Goal: Check status: Check status

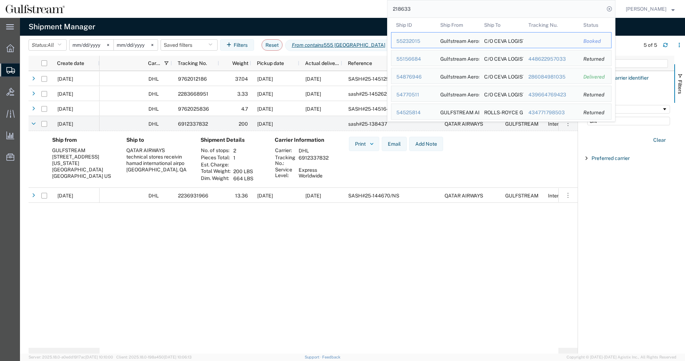
click at [387, 8] on input "218633" at bounding box center [495, 8] width 217 height 17
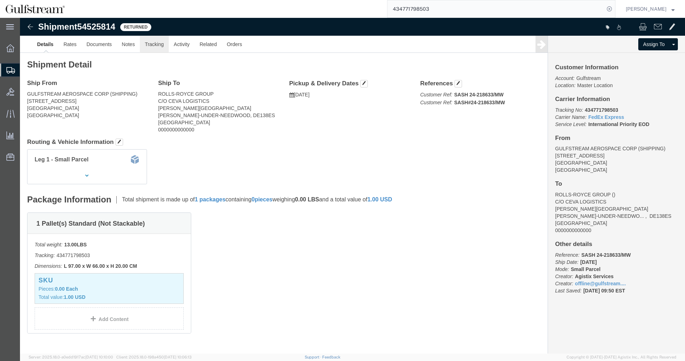
click link "Tracking"
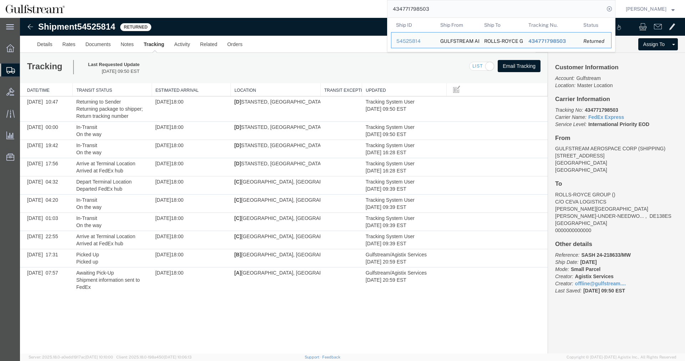
click at [428, 8] on input "434771798503" at bounding box center [495, 8] width 217 height 17
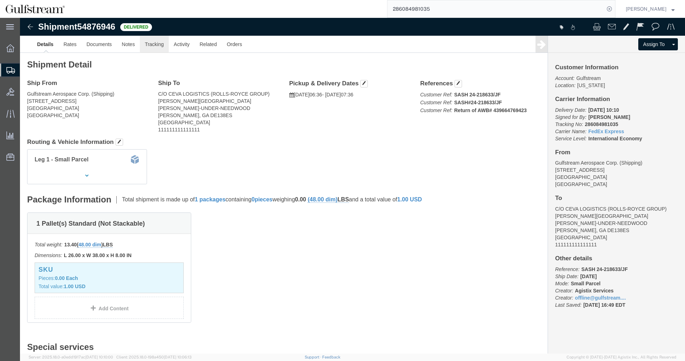
click link "Tracking"
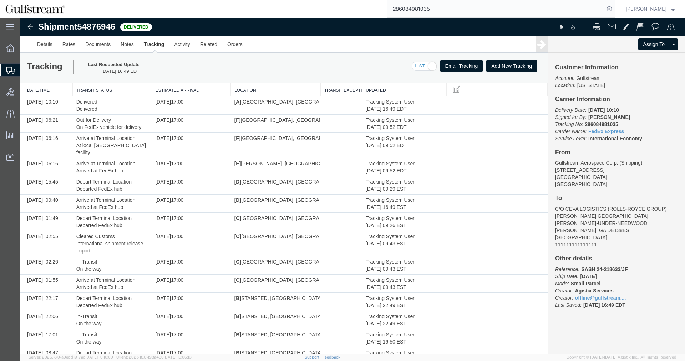
click at [601, 124] on b "286084981035" at bounding box center [601, 124] width 33 height 6
copy p "286084981035"
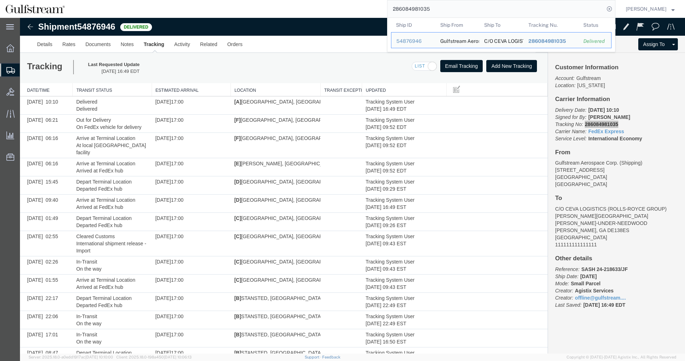
click at [422, 9] on input "286084981035" at bounding box center [495, 8] width 217 height 17
click at [26, 81] on div "Tracking Last Requested Update [DATE] 16:49 EDT Email Tracking Add New Tracking…" at bounding box center [284, 68] width 528 height 30
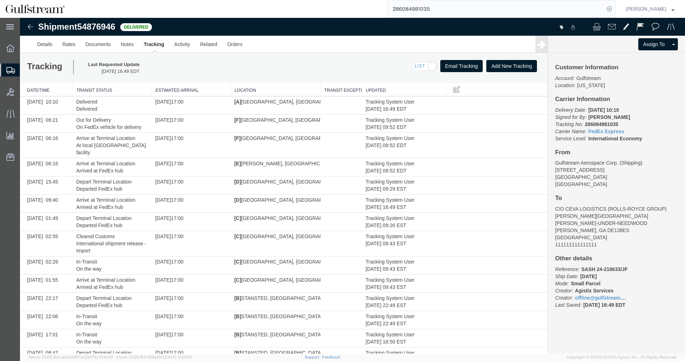
click at [0, 0] on span "Shipment Manager" at bounding box center [0, 0] width 0 height 0
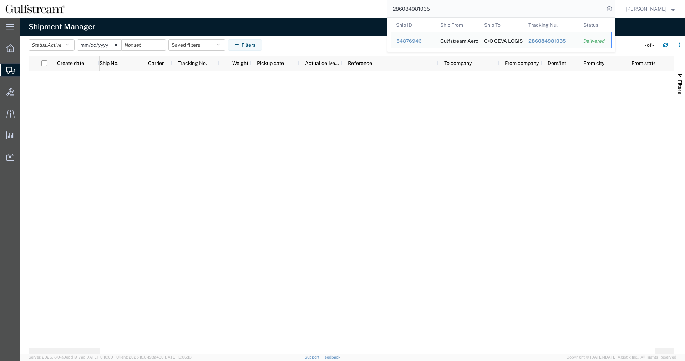
click at [431, 11] on input "286084981035" at bounding box center [495, 8] width 217 height 17
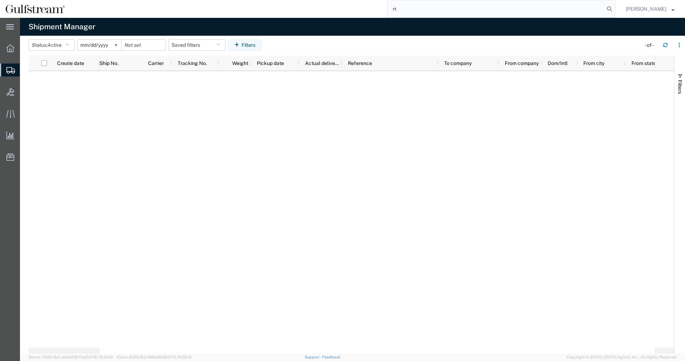
click at [431, 10] on input "rt" at bounding box center [495, 8] width 217 height 17
paste input "5011993932"
drag, startPoint x: 516, startPoint y: 10, endPoint x: 456, endPoint y: 8, distance: 60.7
click at [456, 8] on input "rt5011993932" at bounding box center [495, 8] width 217 height 17
type input "rt5011993932"
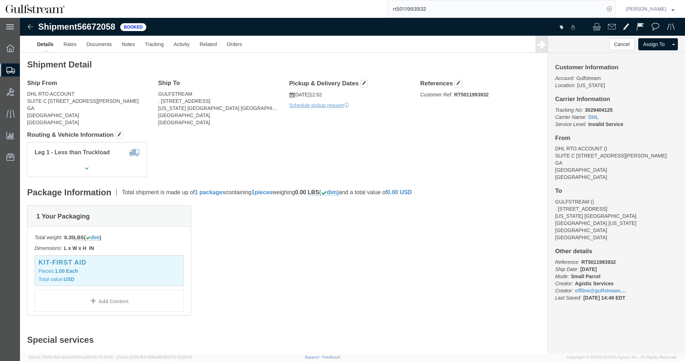
click b "3029404125"
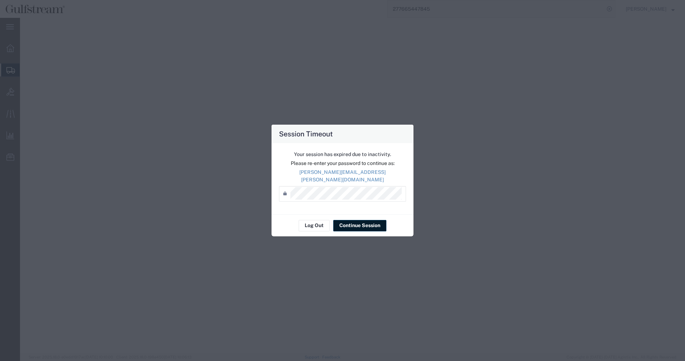
click at [359, 225] on button "Continue Session" at bounding box center [359, 225] width 53 height 11
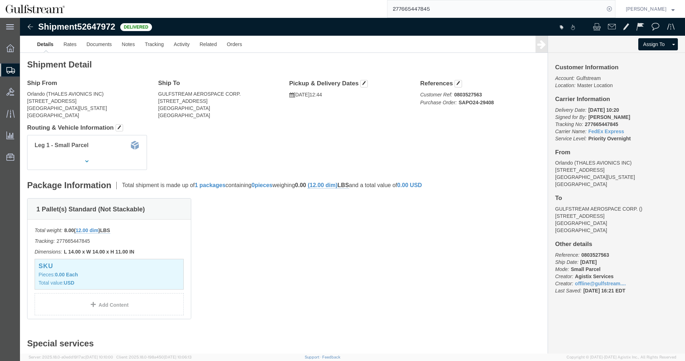
click at [445, 9] on input "277665447845" at bounding box center [495, 8] width 217 height 17
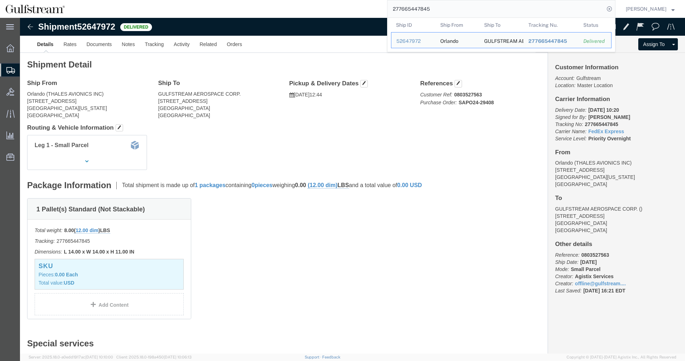
click at [445, 9] on input "277665447845" at bounding box center [495, 8] width 217 height 17
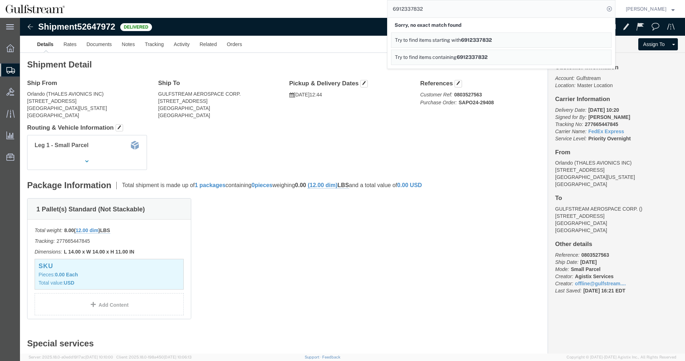
drag, startPoint x: 437, startPoint y: 6, endPoint x: 300, endPoint y: 11, distance: 136.7
click at [387, 10] on input "6912337832" at bounding box center [495, 8] width 217 height 17
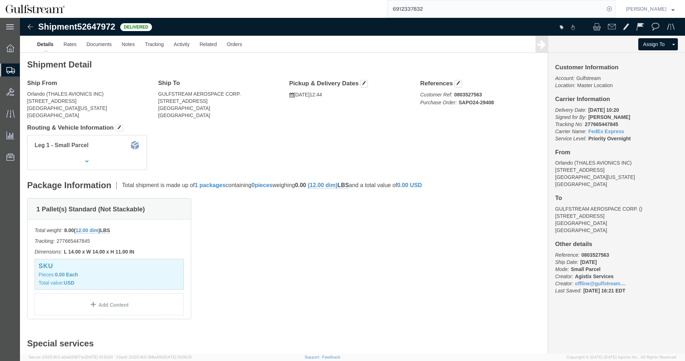
click at [399, 8] on input "6912337832" at bounding box center [495, 8] width 217 height 17
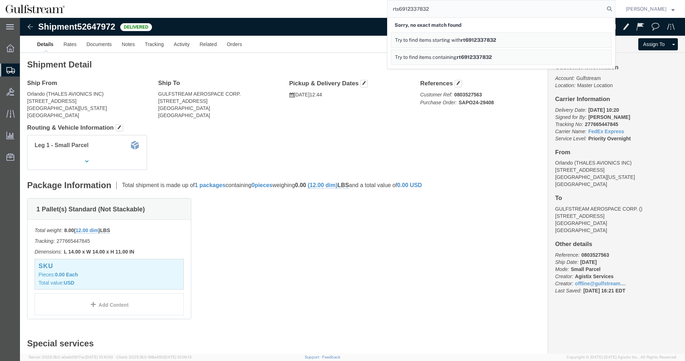
click at [470, 10] on input "rts6912337832" at bounding box center [495, 8] width 217 height 17
click at [412, 11] on input "rts6912337832" at bounding box center [495, 8] width 217 height 17
paste input "465066219"
type input "4650662192"
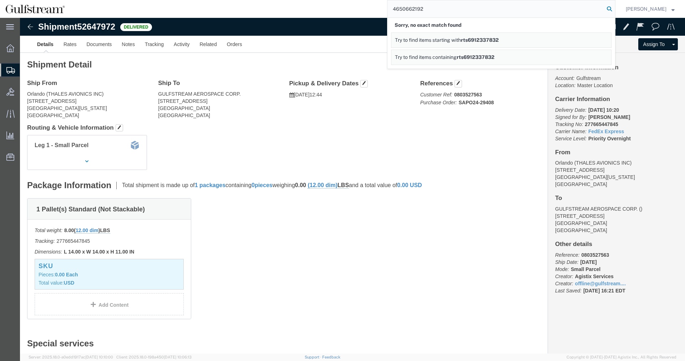
click at [614, 9] on icon at bounding box center [609, 9] width 10 height 10
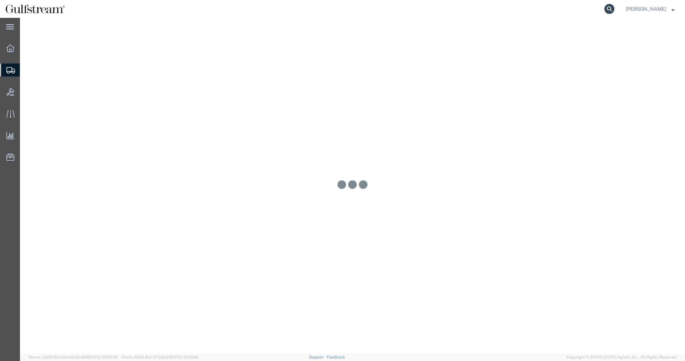
click at [614, 5] on icon at bounding box center [609, 9] width 10 height 10
click at [602, 10] on input "search" at bounding box center [495, 8] width 217 height 17
paste input "4650662192"
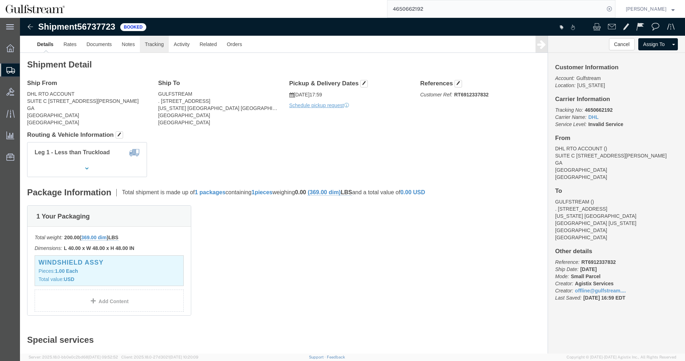
click link "Tracking"
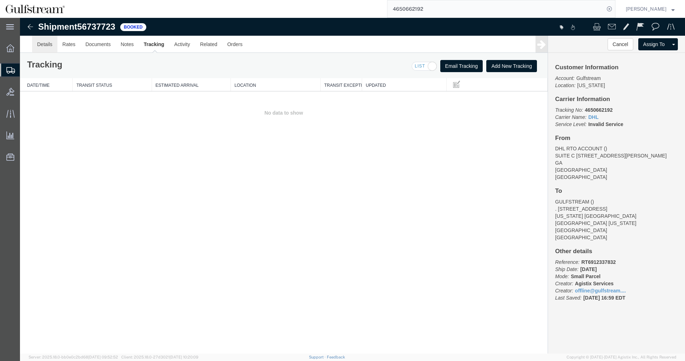
click at [47, 46] on link "Details" at bounding box center [44, 44] width 25 height 17
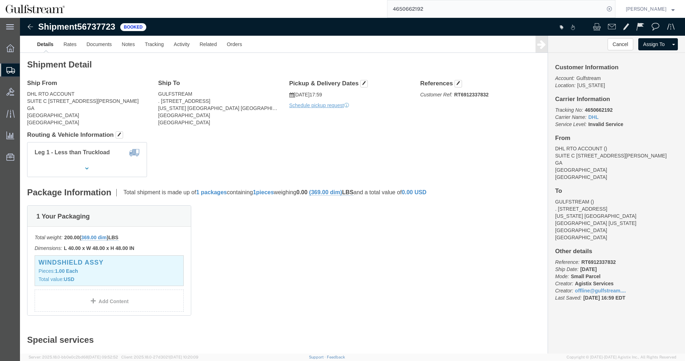
click b "RT6912337832"
click at [412, 5] on input "4650662192" at bounding box center [495, 8] width 217 height 17
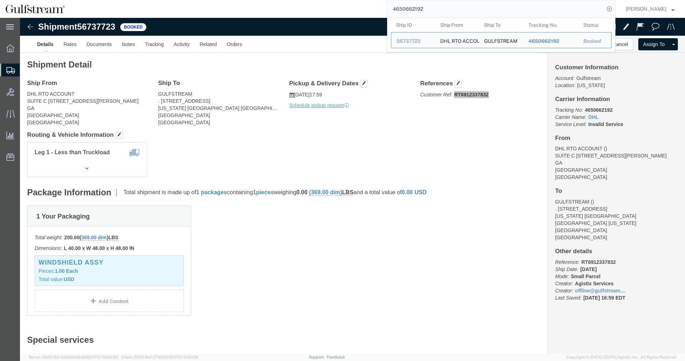
click at [412, 5] on input "4650662192" at bounding box center [495, 8] width 217 height 17
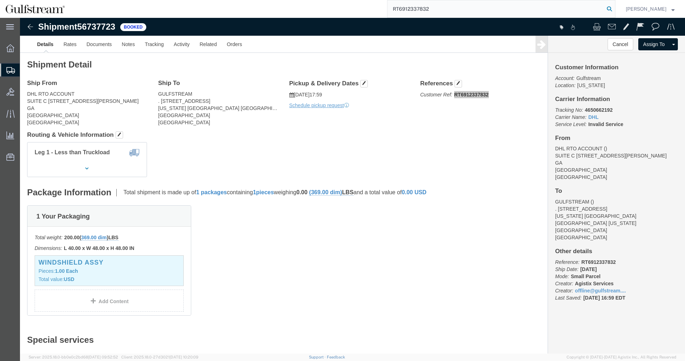
click at [614, 13] on icon at bounding box center [609, 9] width 10 height 10
click link "Tracking"
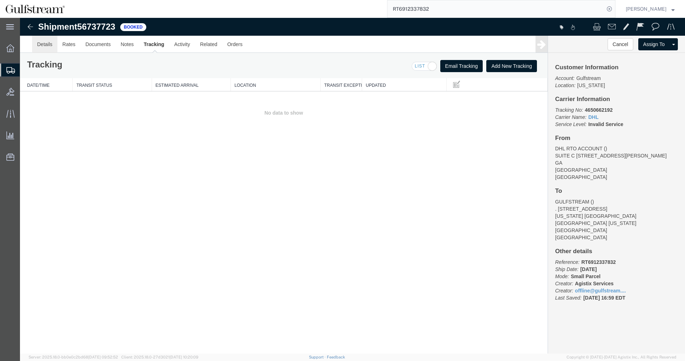
click at [36, 42] on link "Details" at bounding box center [44, 44] width 25 height 17
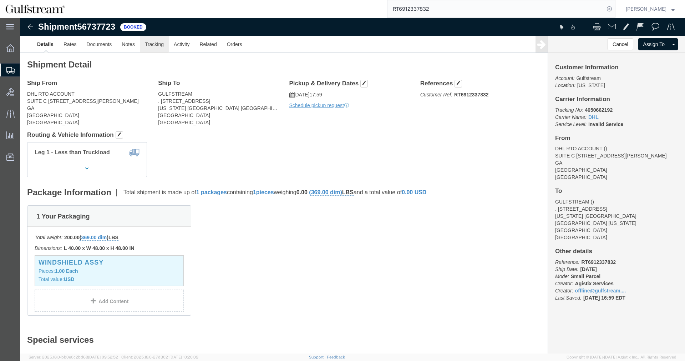
click link "Tracking"
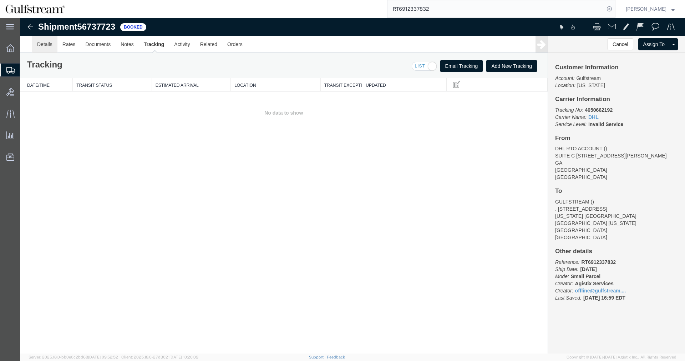
click at [45, 44] on link "Details" at bounding box center [44, 44] width 25 height 17
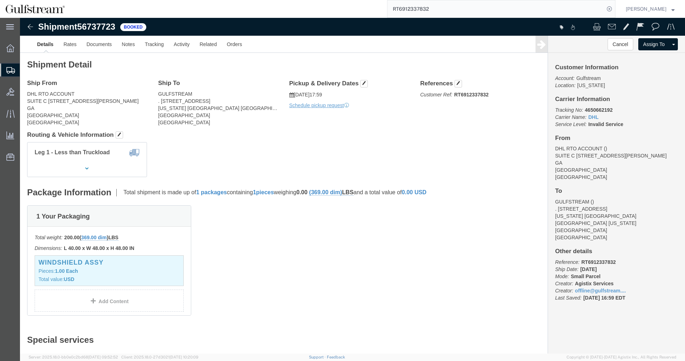
click at [428, 5] on input "RT6912337832" at bounding box center [495, 8] width 217 height 17
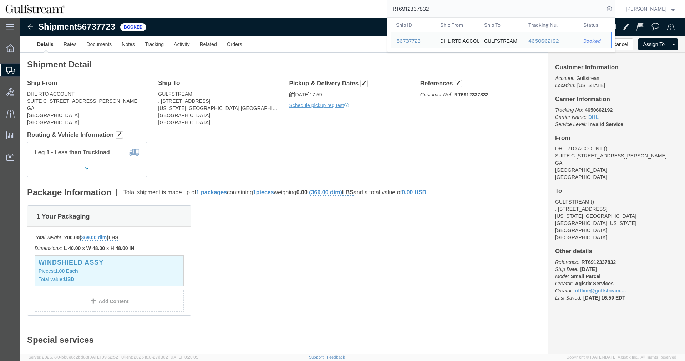
click at [428, 5] on input "RT6912337832" at bounding box center [495, 8] width 217 height 17
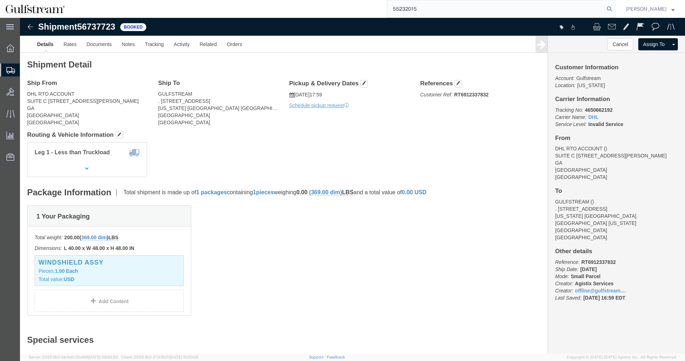
type input "55232015"
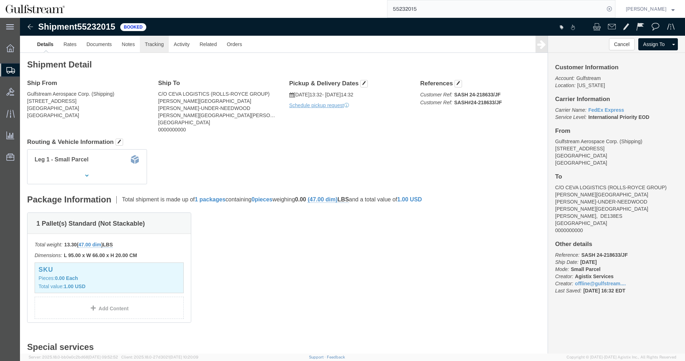
click link "Tracking"
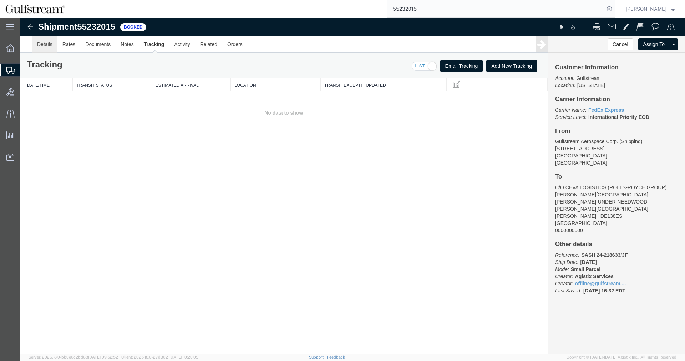
click at [50, 43] on link "Details" at bounding box center [44, 44] width 25 height 17
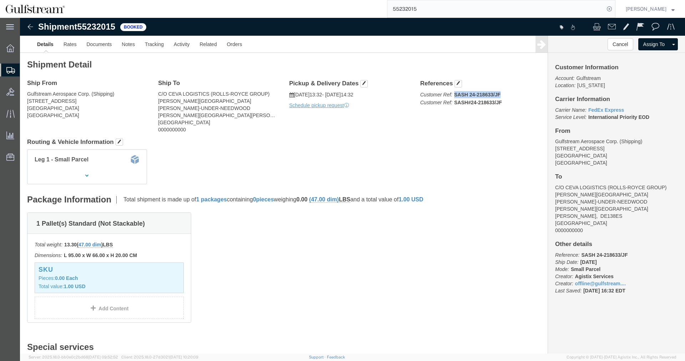
drag, startPoint x: 436, startPoint y: 78, endPoint x: 480, endPoint y: 78, distance: 44.6
click b "SASH 24-218633/JF"
copy b "SASH 24-218633/JF"
